Goal: Find specific page/section: Find specific page/section

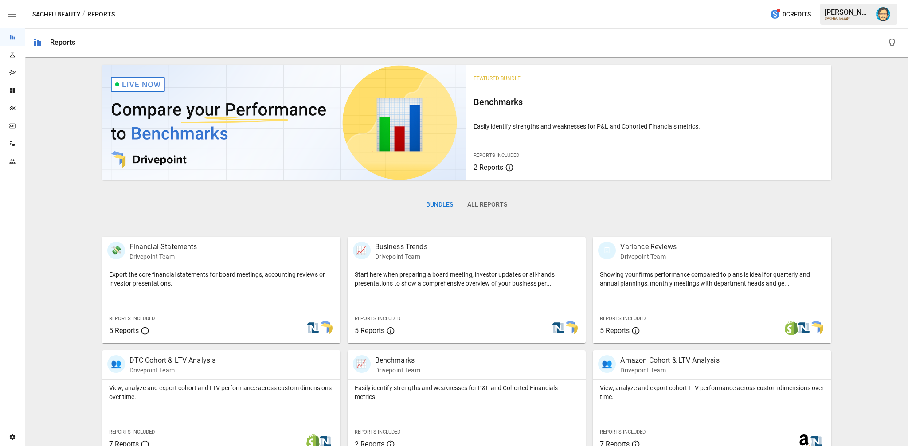
click at [10, 146] on icon "Data Sources" at bounding box center [12, 143] width 7 height 7
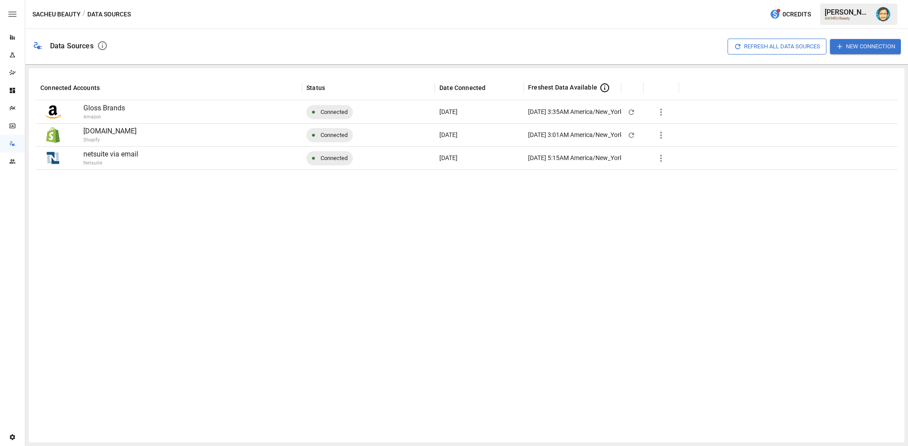
click at [662, 133] on icon "button" at bounding box center [661, 135] width 11 height 11
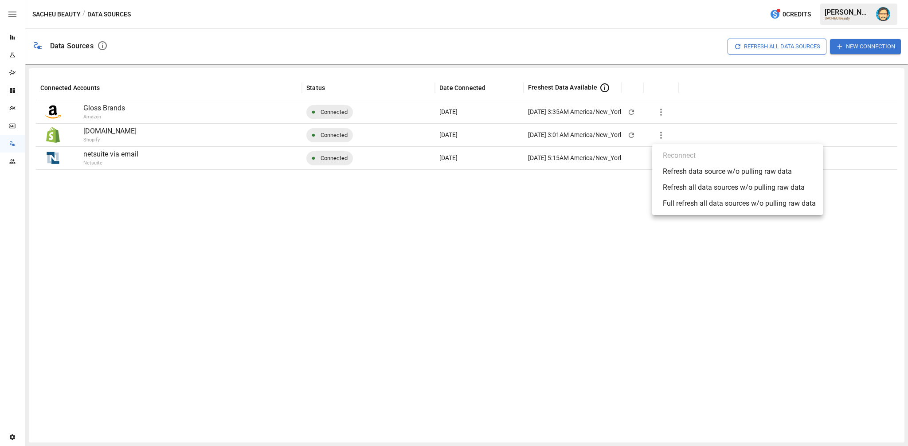
click at [619, 224] on div at bounding box center [454, 223] width 908 height 446
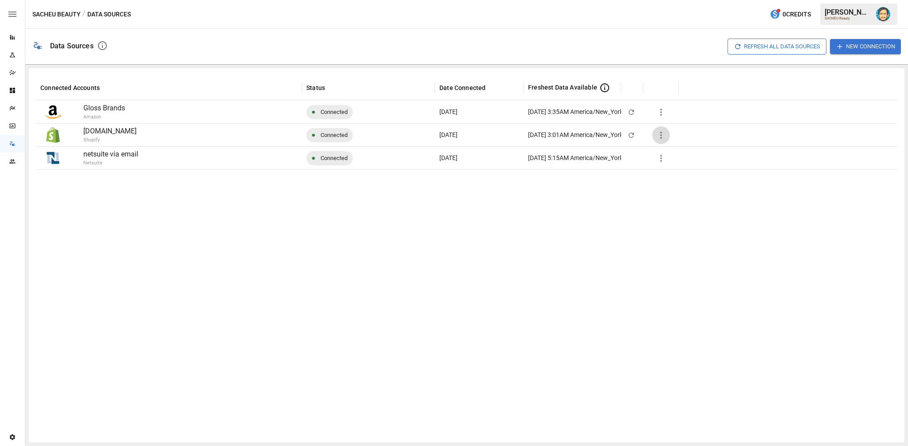
click at [663, 135] on icon "button" at bounding box center [661, 135] width 11 height 11
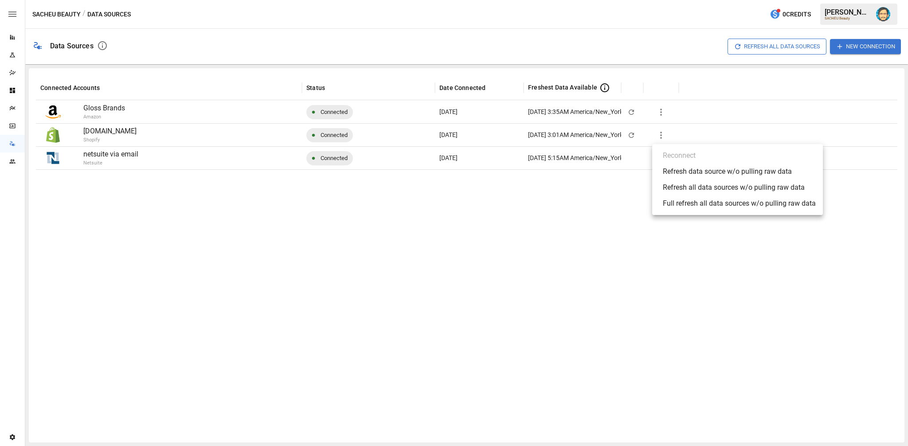
click at [620, 195] on div at bounding box center [454, 223] width 908 height 446
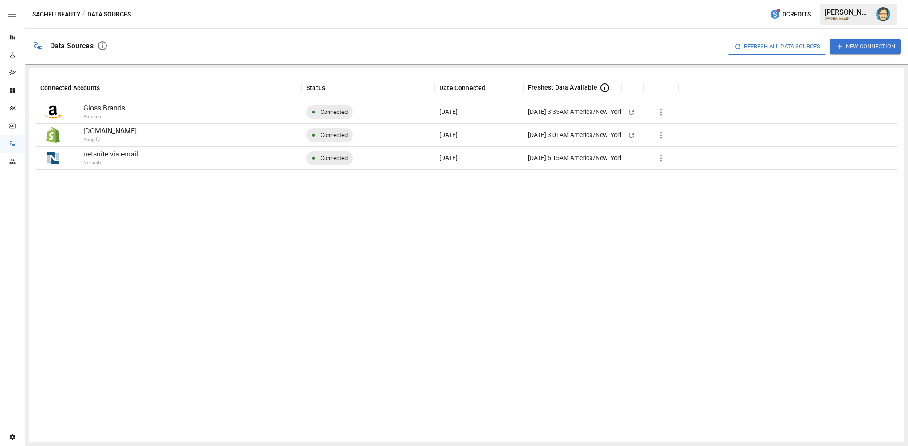
click at [659, 159] on icon "button" at bounding box center [661, 158] width 11 height 11
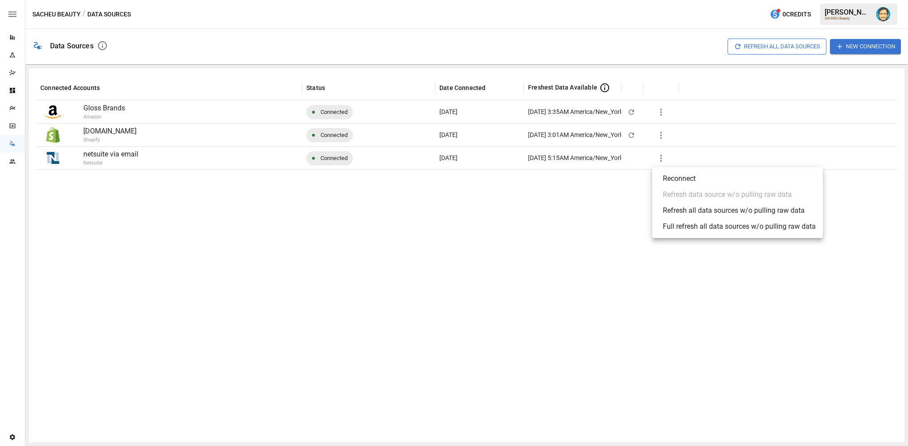
click at [631, 180] on div at bounding box center [454, 223] width 908 height 446
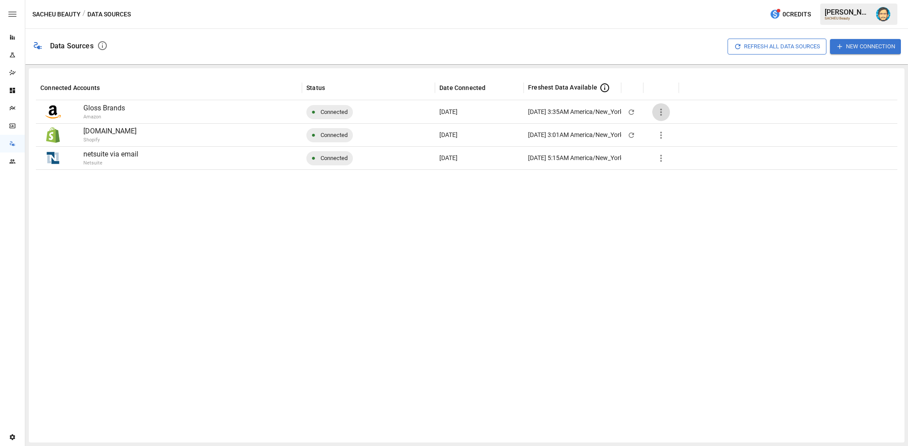
click at [661, 117] on icon "button" at bounding box center [661, 112] width 11 height 11
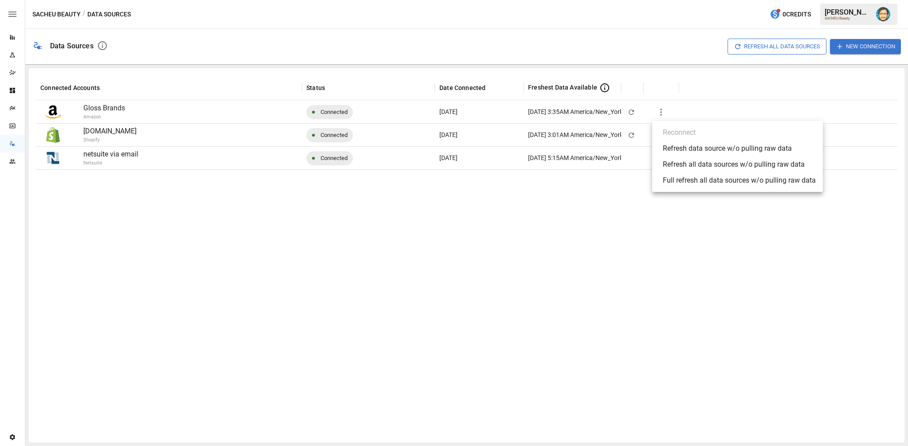
click at [607, 190] on div at bounding box center [454, 223] width 908 height 446
